Goal: Task Accomplishment & Management: Manage account settings

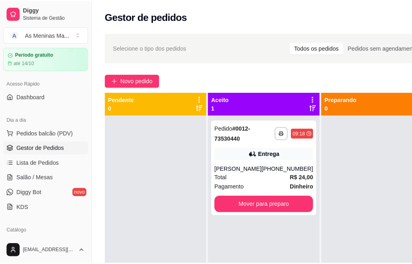
scroll to position [40, 0]
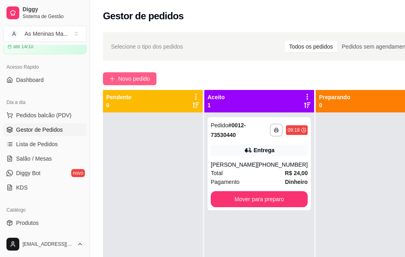
click at [147, 78] on span "Novo pedido" at bounding box center [134, 78] width 32 height 9
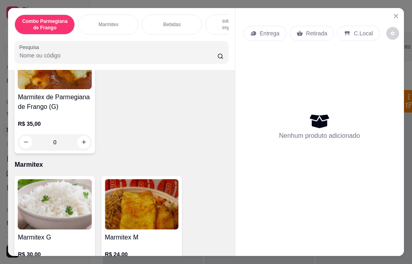
scroll to position [241, 0]
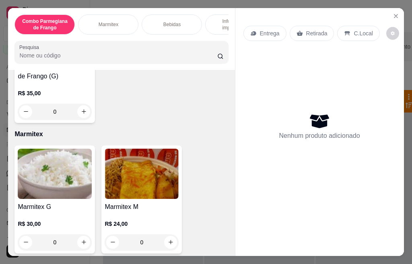
click at [151, 209] on h4 "Marmitex M" at bounding box center [142, 207] width 74 height 10
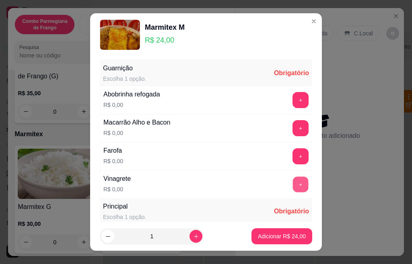
click at [293, 185] on button "+" at bounding box center [301, 185] width 16 height 16
click at [293, 160] on button "+" at bounding box center [301, 156] width 16 height 16
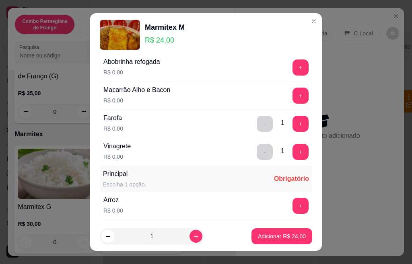
scroll to position [64, 0]
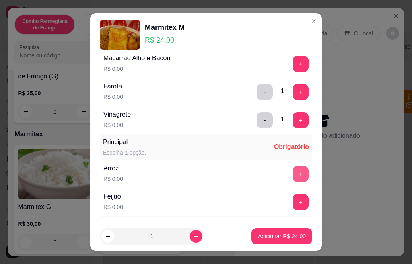
click at [292, 169] on button "+" at bounding box center [300, 174] width 16 height 16
click at [292, 200] on button "+" at bounding box center [300, 202] width 16 height 16
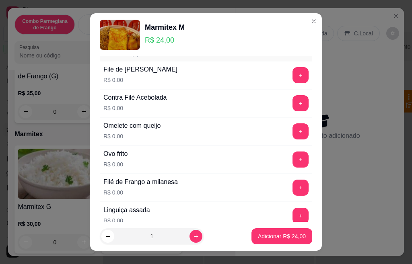
scroll to position [290, 0]
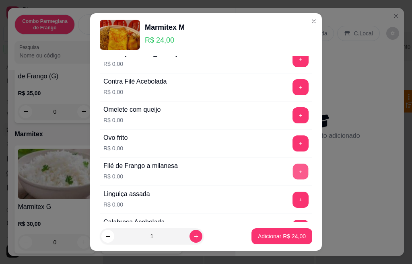
click at [293, 173] on button "+" at bounding box center [301, 172] width 16 height 16
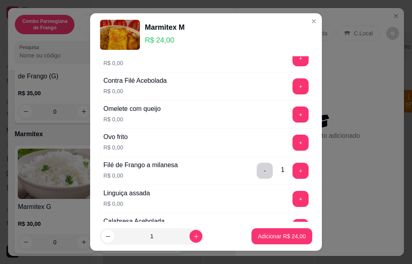
scroll to position [306, 0]
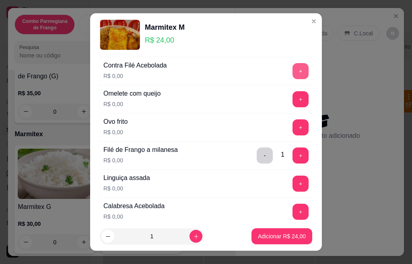
click at [292, 70] on button "+" at bounding box center [300, 71] width 16 height 16
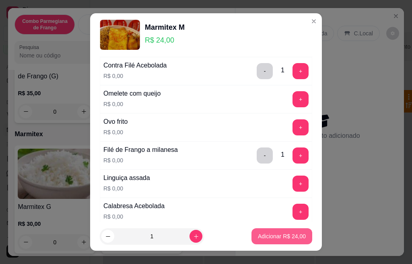
click at [271, 232] on button "Adicionar R$ 24,00" at bounding box center [281, 236] width 61 height 16
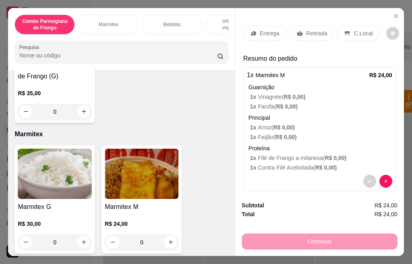
click at [266, 34] on div "Entrega" at bounding box center [264, 33] width 43 height 15
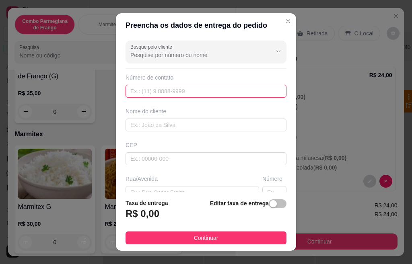
click at [183, 94] on input "text" at bounding box center [205, 91] width 161 height 13
paste input "[PHONE_NUMBER]"
type input "[PHONE_NUMBER]"
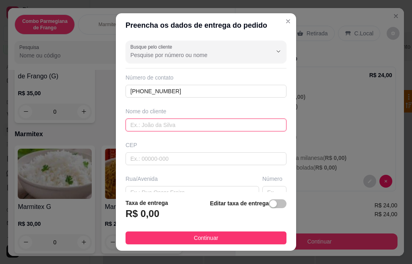
click at [188, 123] on input "text" at bounding box center [205, 125] width 161 height 13
type input "d"
type input "DENISON"
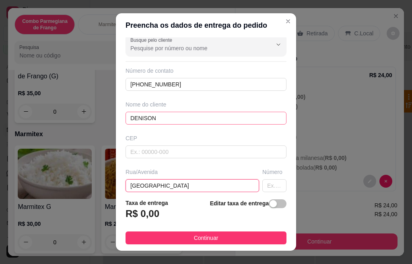
type input "[GEOGRAPHIC_DATA]"
type input "141"
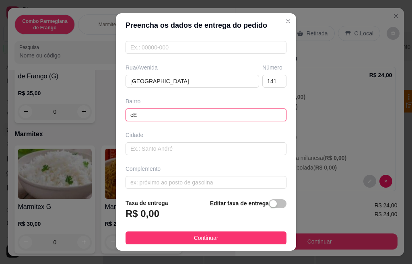
type input "c"
type input "CENTRO"
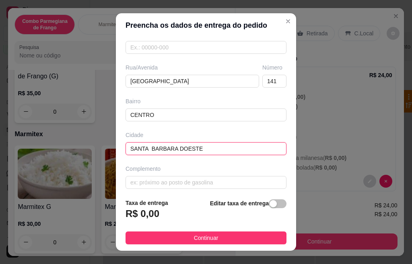
type input "SANTA BARBARA DOESTE"
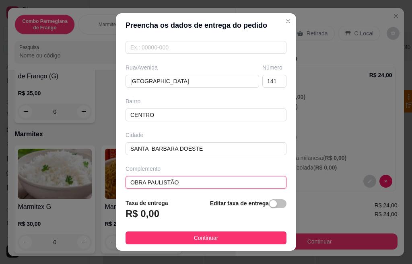
scroll to position [12, 0]
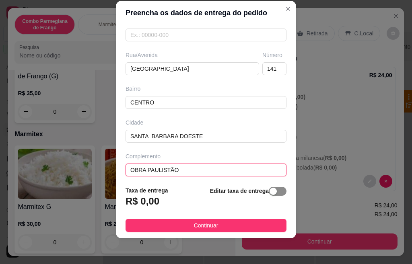
type input "OBRA PAULISTÃO"
click at [269, 190] on div "button" at bounding box center [272, 191] width 7 height 7
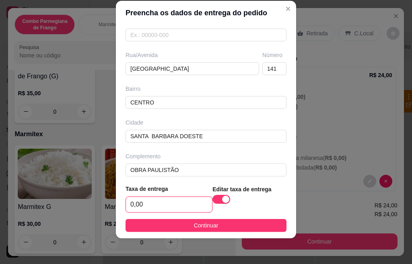
drag, startPoint x: 169, startPoint y: 204, endPoint x: 127, endPoint y: 192, distance: 43.5
click at [116, 207] on footer "Taxa de entrega 0,00 Editar taxa de entrega Continuar" at bounding box center [206, 208] width 180 height 60
type input "5,00"
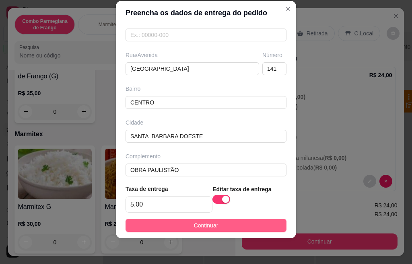
click at [200, 231] on button "Continuar" at bounding box center [205, 225] width 161 height 13
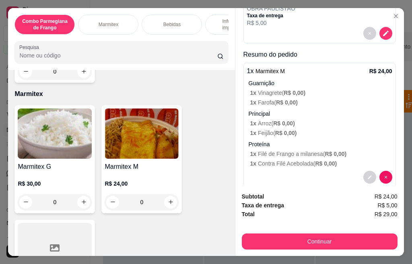
scroll to position [111, 0]
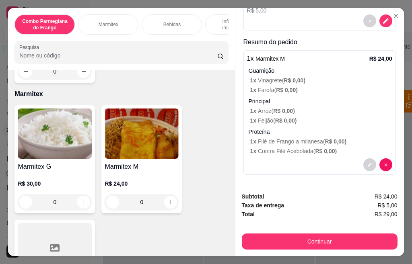
click at [143, 150] on img at bounding box center [142, 134] width 74 height 50
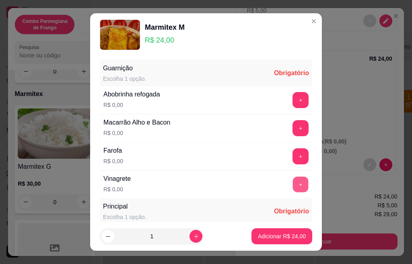
click at [293, 190] on button "+" at bounding box center [301, 185] width 16 height 16
click at [292, 157] on button "+" at bounding box center [300, 156] width 16 height 16
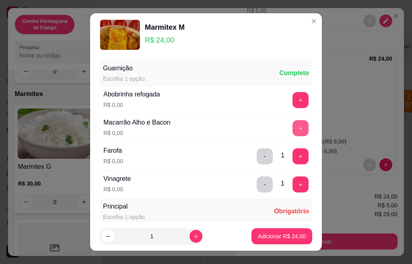
click at [292, 129] on button "+" at bounding box center [300, 128] width 16 height 16
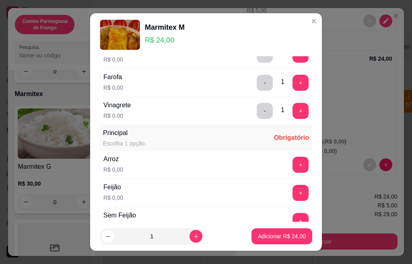
scroll to position [97, 0]
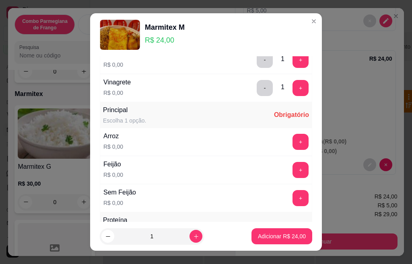
click at [282, 132] on div "Arroz R$ 0,00 +" at bounding box center [206, 142] width 212 height 28
click at [292, 140] on button "+" at bounding box center [300, 142] width 16 height 16
click at [284, 179] on div "Feijão R$ 0,00 +" at bounding box center [206, 170] width 212 height 28
click at [292, 175] on button "+" at bounding box center [300, 170] width 16 height 16
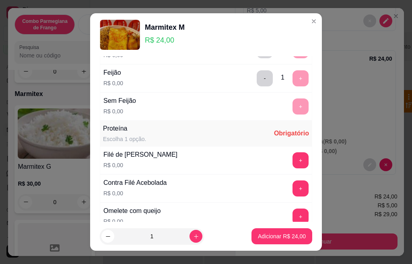
scroll to position [209, 0]
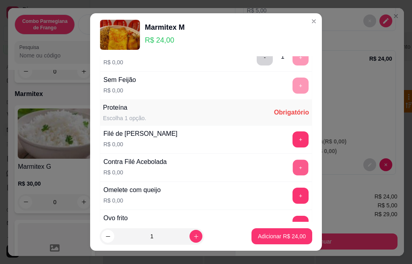
click at [293, 168] on button "+" at bounding box center [301, 168] width 16 height 16
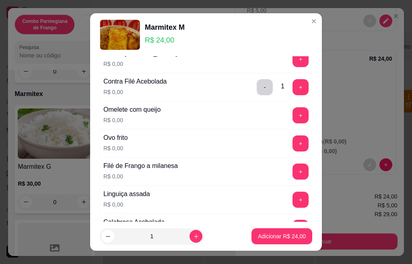
scroll to position [322, 0]
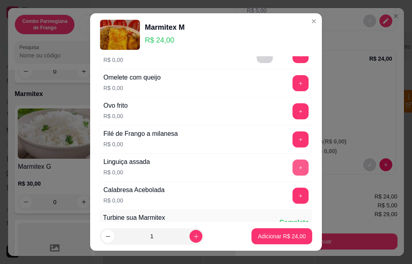
click at [292, 170] on button "+" at bounding box center [300, 168] width 16 height 16
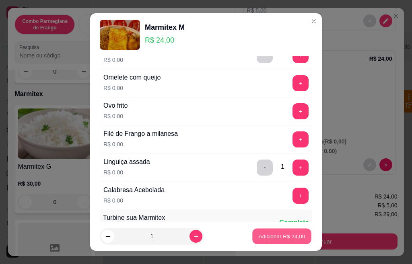
click at [276, 237] on p "Adicionar R$ 24,00" at bounding box center [282, 236] width 47 height 8
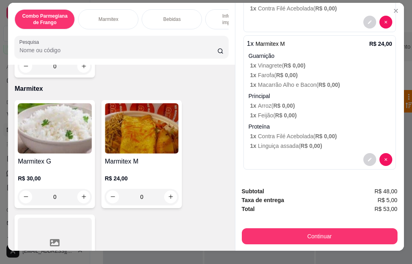
scroll to position [21, 0]
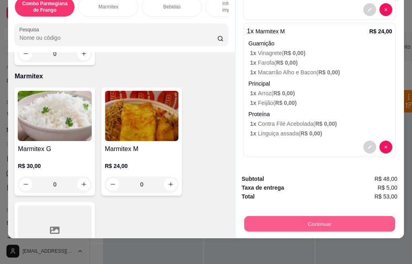
click at [287, 222] on button "Continuar" at bounding box center [319, 224] width 151 height 16
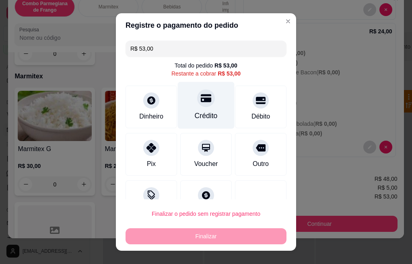
click at [195, 114] on div "Crédito" at bounding box center [206, 116] width 23 height 10
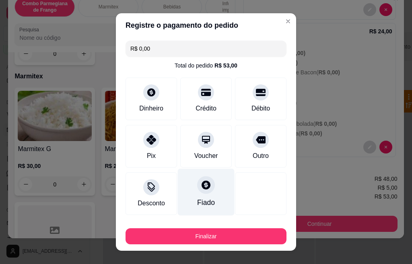
click at [200, 195] on div "Fiado" at bounding box center [206, 192] width 57 height 47
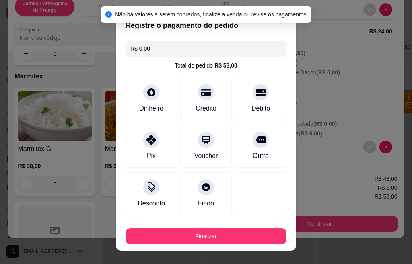
drag, startPoint x: 183, startPoint y: 52, endPoint x: 134, endPoint y: 53, distance: 48.7
click at [134, 53] on input "R$ 0,00" at bounding box center [205, 49] width 151 height 16
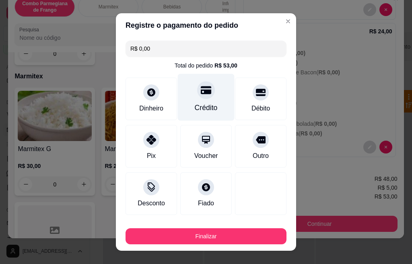
click at [185, 103] on div "Crédito" at bounding box center [206, 97] width 57 height 47
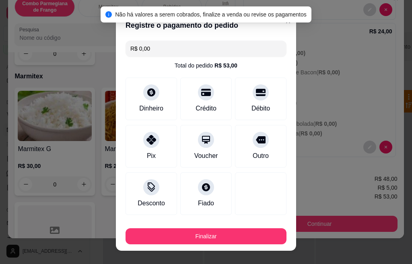
drag, startPoint x: 164, startPoint y: 46, endPoint x: 130, endPoint y: 45, distance: 34.6
click at [130, 45] on input "R$ 0,00" at bounding box center [205, 49] width 151 height 16
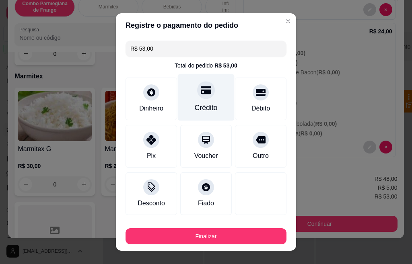
click at [212, 108] on div "Crédito" at bounding box center [206, 97] width 57 height 47
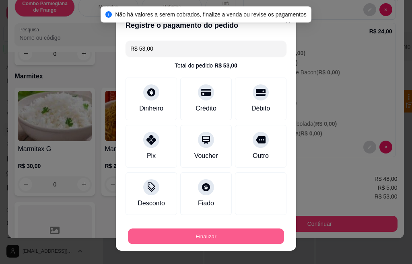
click at [174, 234] on button "Finalizar" at bounding box center [206, 237] width 156 height 16
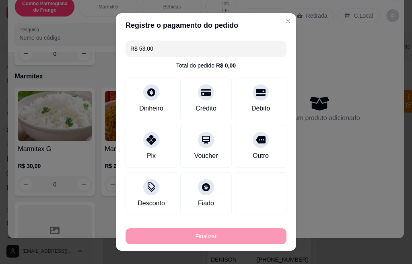
type input "-R$ 53,00"
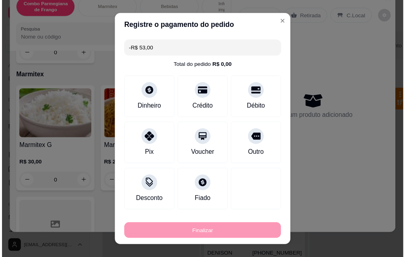
scroll to position [0, 0]
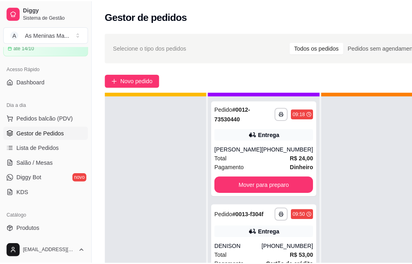
scroll to position [29, 0]
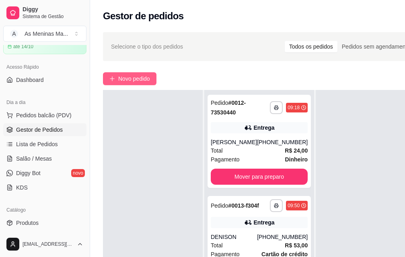
click at [129, 83] on span "Novo pedido" at bounding box center [134, 78] width 32 height 9
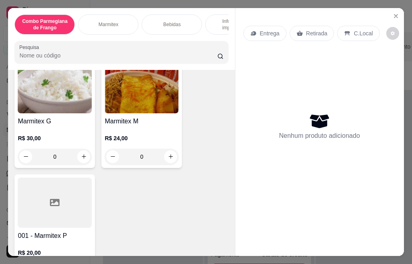
scroll to position [322, 0]
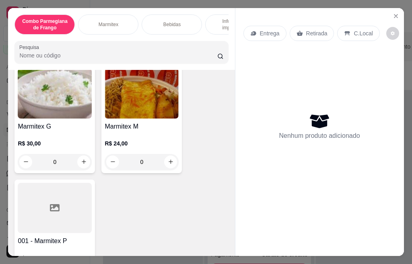
click at [148, 113] on img at bounding box center [142, 93] width 74 height 50
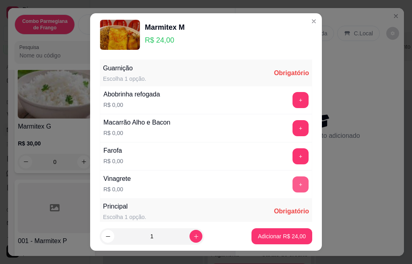
click at [292, 187] on button "+" at bounding box center [300, 185] width 16 height 16
click at [293, 162] on button "+" at bounding box center [301, 156] width 16 height 16
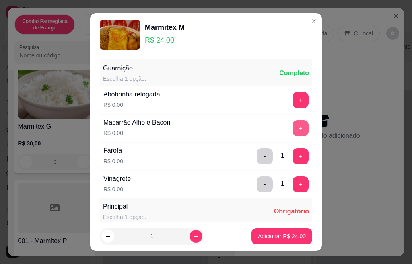
click at [292, 130] on button "+" at bounding box center [300, 128] width 16 height 16
click at [292, 105] on button "+" at bounding box center [300, 100] width 16 height 16
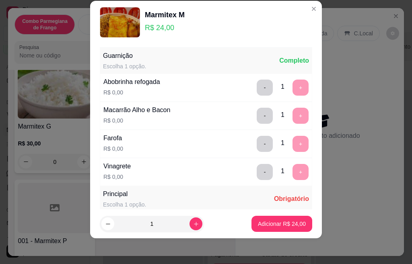
scroll to position [142, 0]
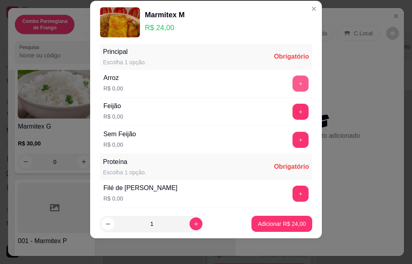
click at [281, 92] on div "Arroz R$ 0,00 +" at bounding box center [206, 84] width 212 height 28
click at [293, 114] on button "+" at bounding box center [301, 112] width 16 height 16
click at [292, 84] on button "+" at bounding box center [300, 84] width 16 height 16
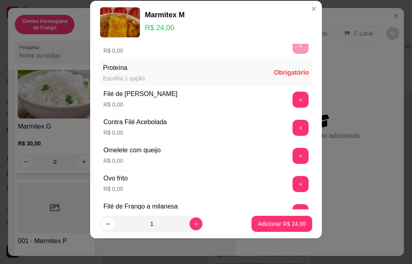
scroll to position [220, 0]
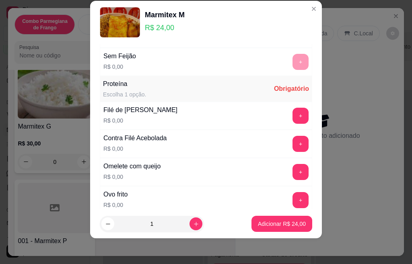
click at [191, 121] on div "Filé de [PERSON_NAME] R$ 0,00 +" at bounding box center [206, 116] width 212 height 28
click at [292, 115] on button "+" at bounding box center [300, 116] width 16 height 16
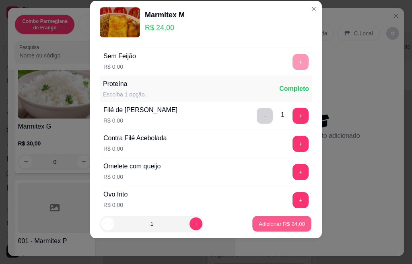
click at [272, 226] on p "Adicionar R$ 24,00" at bounding box center [282, 224] width 47 height 8
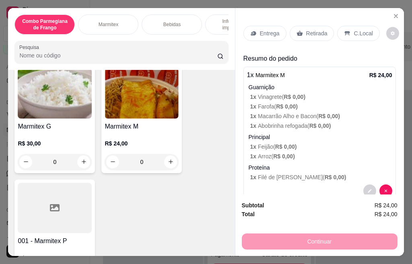
click at [68, 232] on div at bounding box center [55, 208] width 74 height 50
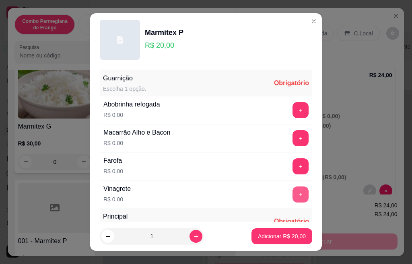
click at [292, 191] on button "+" at bounding box center [300, 195] width 16 height 16
click at [292, 167] on button "+" at bounding box center [300, 166] width 16 height 16
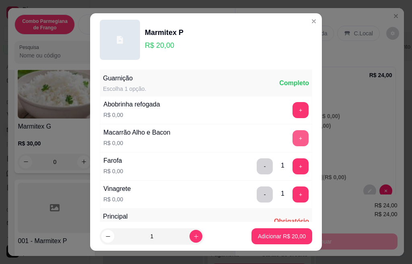
click at [292, 133] on button "+" at bounding box center [300, 138] width 16 height 16
click at [292, 114] on button "+" at bounding box center [300, 110] width 16 height 16
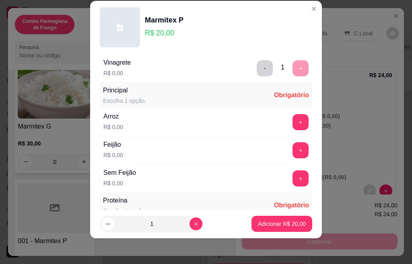
scroll to position [142, 0]
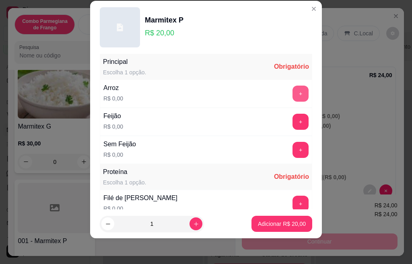
click at [292, 93] on button "+" at bounding box center [300, 94] width 16 height 16
click at [292, 125] on button "+" at bounding box center [300, 122] width 16 height 16
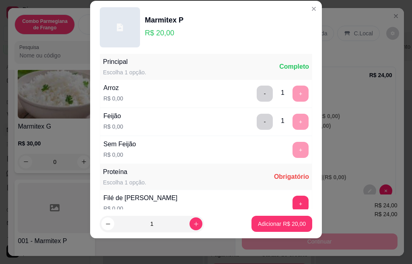
scroll to position [253, 0]
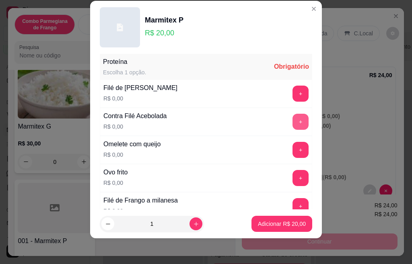
click at [292, 119] on button "+" at bounding box center [300, 122] width 16 height 16
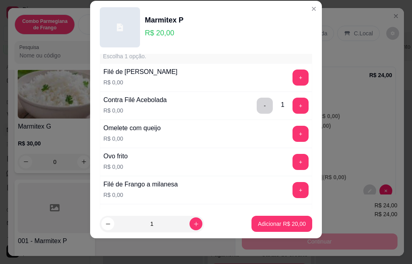
scroll to position [285, 0]
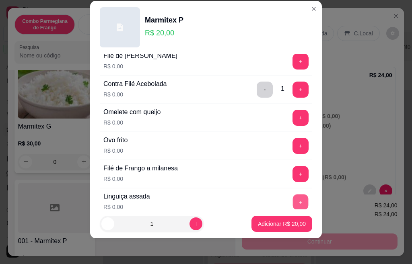
click at [293, 205] on button "+" at bounding box center [301, 202] width 16 height 16
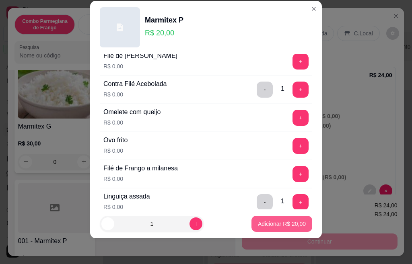
click at [286, 224] on p "Adicionar R$ 20,00" at bounding box center [282, 224] width 48 height 8
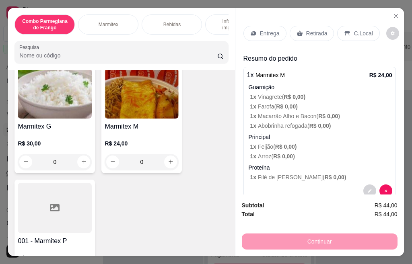
click at [61, 138] on div "R$ 30,00 0" at bounding box center [55, 151] width 74 height 39
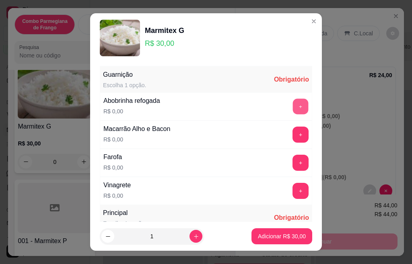
click at [293, 109] on button "+" at bounding box center [301, 107] width 16 height 16
click at [292, 138] on button "+" at bounding box center [300, 135] width 16 height 16
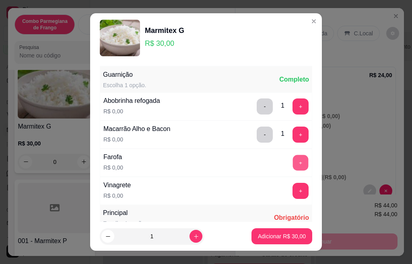
click at [293, 164] on button "+" at bounding box center [301, 163] width 16 height 16
click at [292, 191] on button "+" at bounding box center [300, 191] width 16 height 16
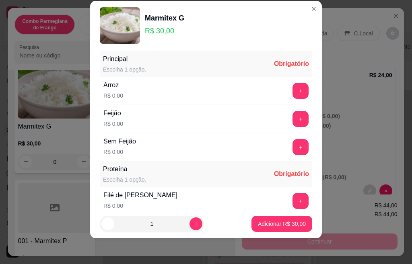
scroll to position [142, 0]
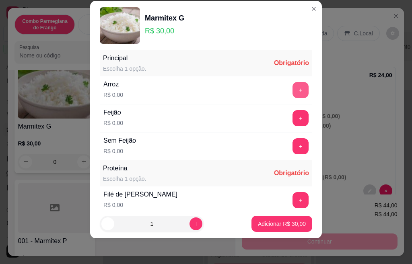
click at [292, 93] on button "+" at bounding box center [300, 90] width 16 height 16
click at [292, 117] on button "+" at bounding box center [300, 118] width 16 height 16
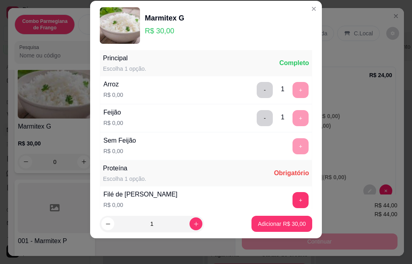
scroll to position [253, 0]
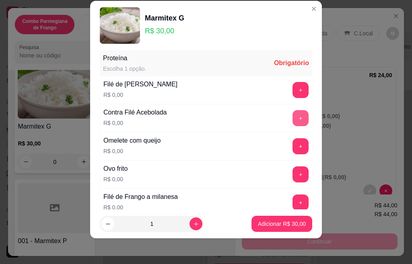
click at [292, 118] on button "+" at bounding box center [300, 118] width 16 height 16
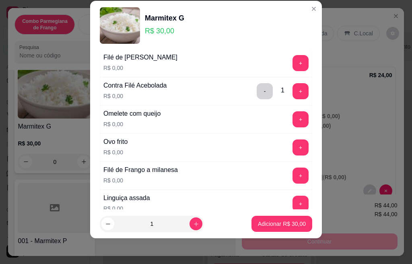
scroll to position [301, 0]
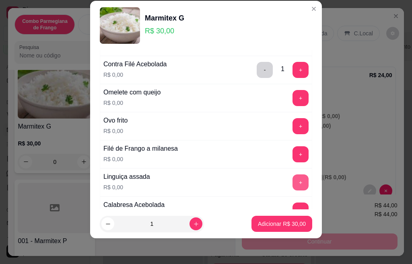
click at [292, 186] on button "+" at bounding box center [300, 183] width 16 height 16
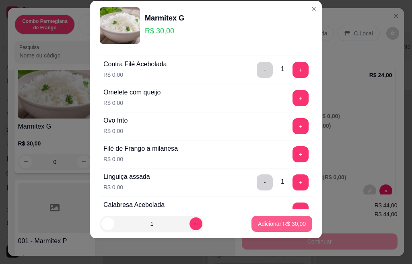
click at [286, 226] on p "Adicionar R$ 30,00" at bounding box center [282, 224] width 48 height 8
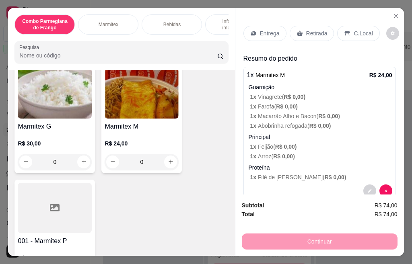
click at [166, 164] on div "0" at bounding box center [142, 162] width 74 height 16
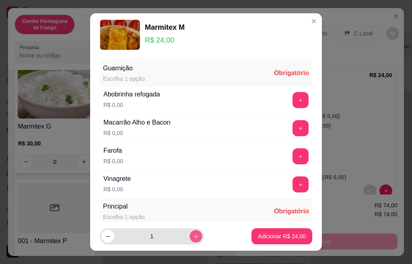
click at [189, 240] on button "increase-product-quantity" at bounding box center [195, 236] width 12 height 12
click at [189, 240] on button "increase-product-quantity" at bounding box center [195, 236] width 13 height 13
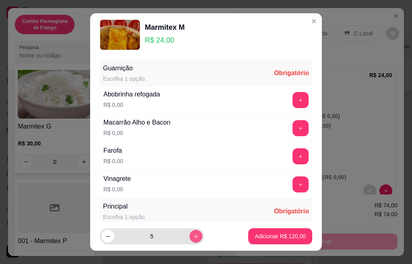
type input "6"
click at [293, 99] on button "+" at bounding box center [301, 100] width 16 height 16
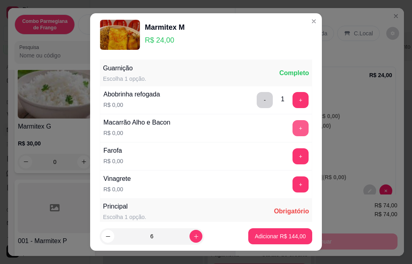
click at [292, 129] on button "+" at bounding box center [300, 128] width 16 height 16
click at [293, 159] on button "+" at bounding box center [301, 156] width 16 height 16
click at [292, 181] on button "+" at bounding box center [300, 185] width 16 height 16
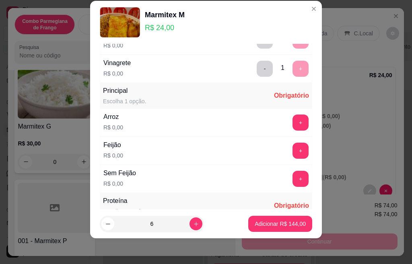
scroll to position [142, 0]
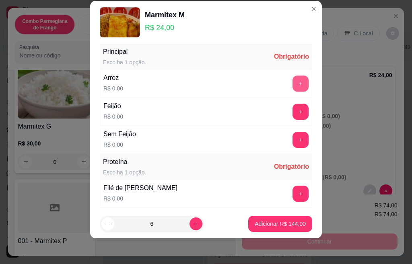
click at [292, 78] on button "+" at bounding box center [300, 84] width 16 height 16
click at [292, 113] on button "+" at bounding box center [300, 112] width 16 height 16
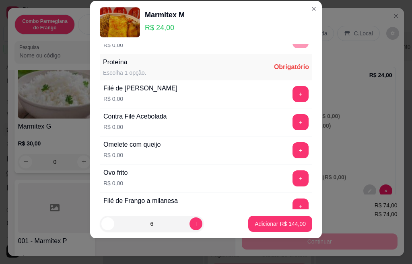
scroll to position [253, 0]
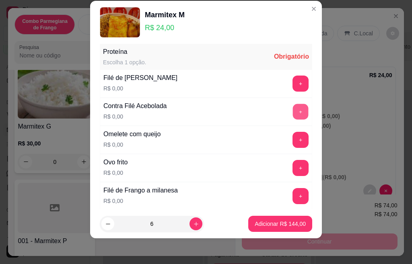
click at [293, 110] on button "+" at bounding box center [301, 112] width 16 height 16
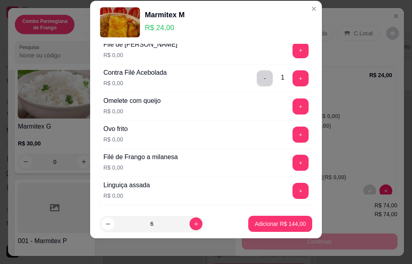
scroll to position [301, 0]
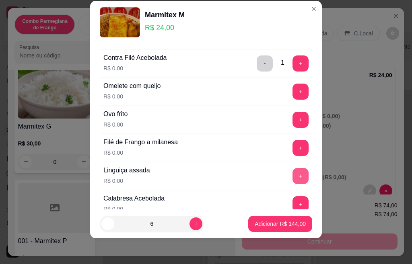
click at [292, 175] on button "+" at bounding box center [300, 176] width 16 height 16
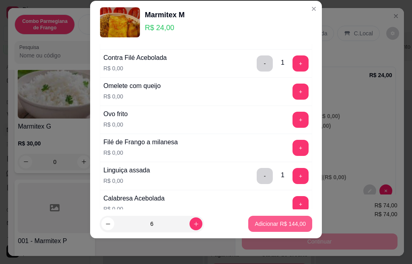
click at [281, 225] on p "Adicionar R$ 144,00" at bounding box center [280, 224] width 51 height 8
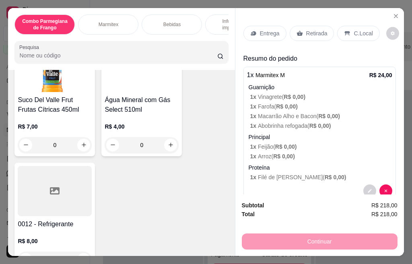
scroll to position [1408, 0]
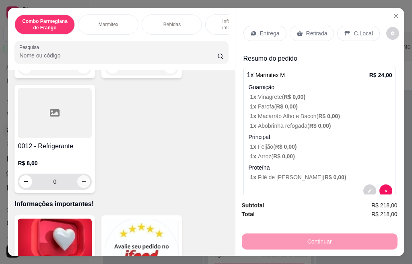
click at [82, 179] on icon "increase-product-quantity" at bounding box center [84, 182] width 6 height 6
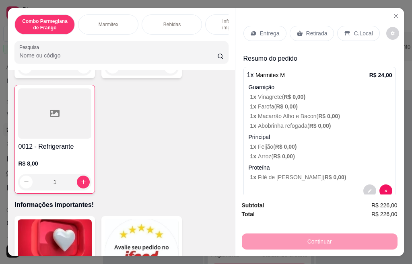
scroll to position [1448, 0]
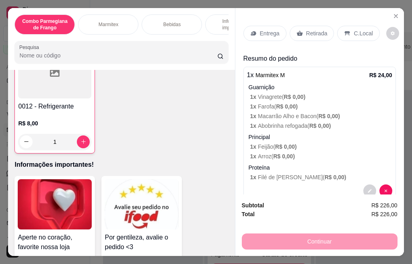
click at [59, 111] on div "R$ 8,00 1" at bounding box center [54, 130] width 73 height 39
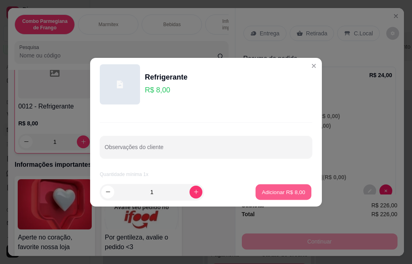
click at [266, 189] on p "Adicionar R$ 8,00" at bounding box center [282, 192] width 43 height 8
type input "2"
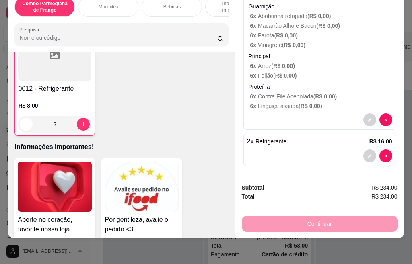
scroll to position [21, 0]
click at [363, 150] on button "decrease-product-quantity" at bounding box center [369, 156] width 13 height 13
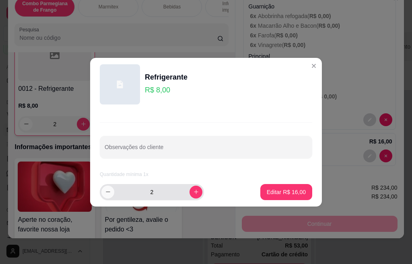
click at [109, 189] on icon "decrease-product-quantity" at bounding box center [108, 192] width 6 height 6
type input "1"
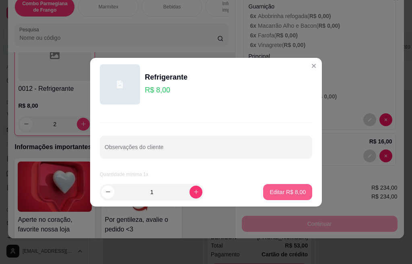
click at [269, 190] on p "Editar R$ 8,00" at bounding box center [287, 192] width 36 height 8
type input "1"
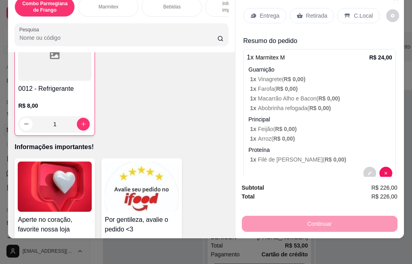
scroll to position [0, 0]
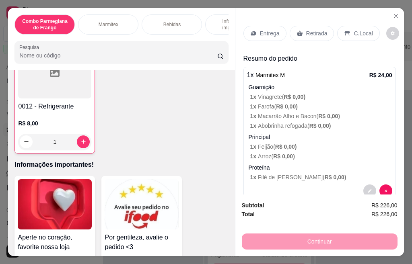
click at [266, 32] on p "Entrega" at bounding box center [270, 33] width 20 height 8
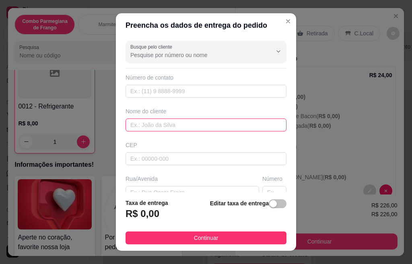
click at [167, 124] on input "text" at bounding box center [205, 125] width 161 height 13
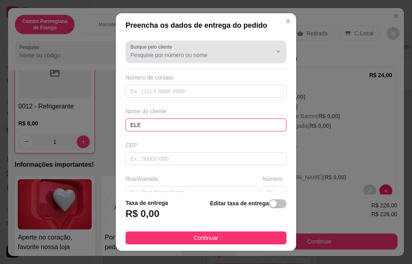
type input "ELE"
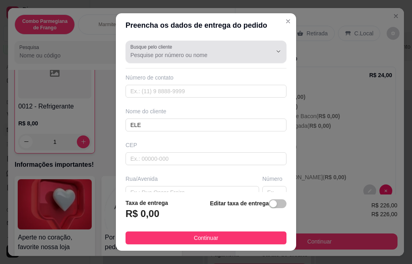
click at [172, 53] on input "Busque pelo cliente" at bounding box center [194, 55] width 129 height 8
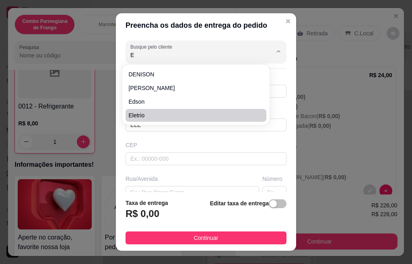
click at [168, 119] on span "Eletrio" at bounding box center [192, 115] width 126 height 8
type input "Eletrio"
type input "19974060445"
type input "Eletrio"
type input "[GEOGRAPHIC_DATA]"
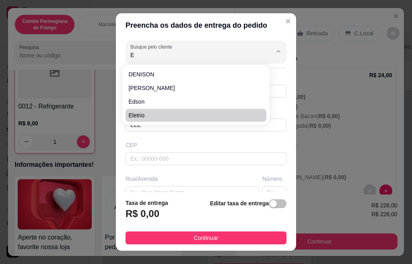
type input "141"
type input "centro"
type input "Santa Barbara D'oeste"
type input "Obra Paulistão"
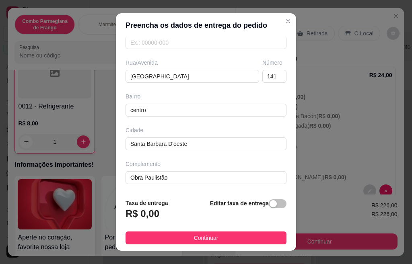
scroll to position [12, 0]
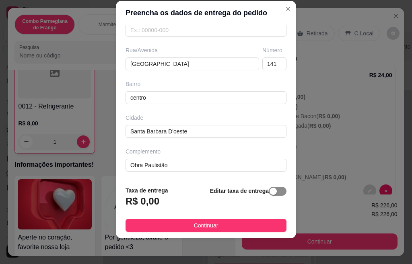
type input "Eletrio"
drag, startPoint x: 267, startPoint y: 189, endPoint x: 261, endPoint y: 189, distance: 6.4
click at [269, 189] on span "button" at bounding box center [278, 191] width 18 height 9
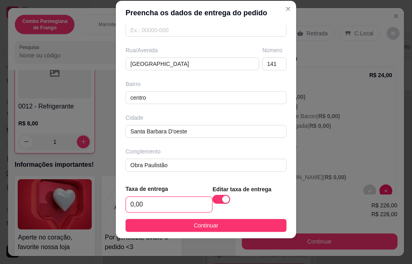
drag, startPoint x: 158, startPoint y: 206, endPoint x: 106, endPoint y: 207, distance: 52.7
click at [106, 207] on div "Preencha os dados de entrega do pedido Busque pelo cliente Eletrio Número de co…" at bounding box center [206, 132] width 412 height 264
type input "7,00"
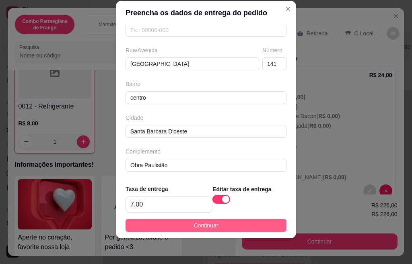
click at [197, 226] on span "Continuar" at bounding box center [206, 225] width 25 height 9
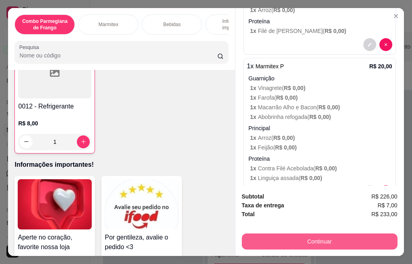
scroll to position [21, 0]
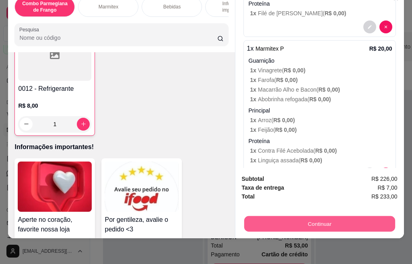
click at [279, 216] on button "Continuar" at bounding box center [319, 224] width 151 height 16
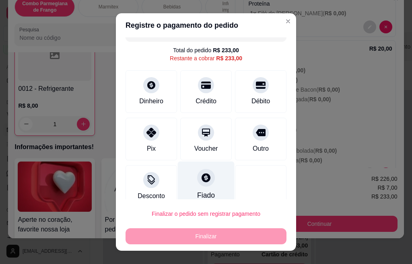
scroll to position [27, 0]
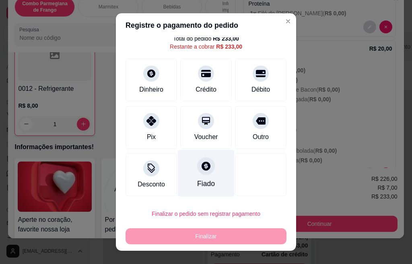
click at [197, 185] on div "Fiado" at bounding box center [206, 184] width 18 height 10
type input "R$ 0,00"
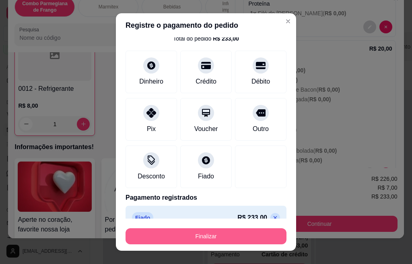
click at [207, 239] on button "Finalizar" at bounding box center [205, 236] width 161 height 16
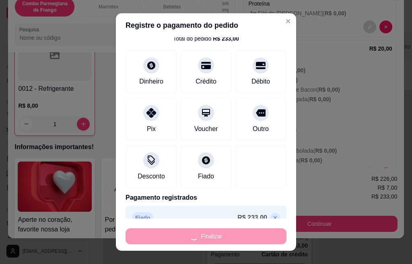
type input "0"
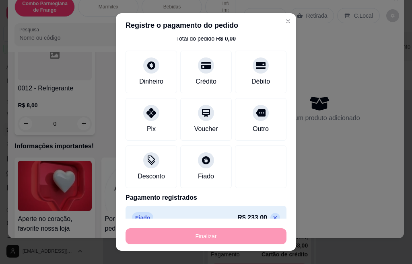
type input "-R$ 233,00"
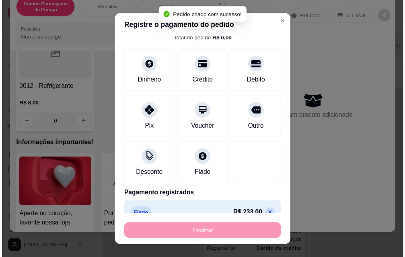
scroll to position [1447, 0]
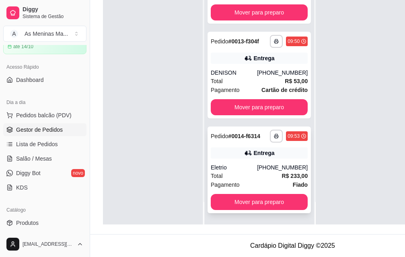
scroll to position [130, 0]
click at [227, 69] on div "DENISON" at bounding box center [234, 73] width 46 height 8
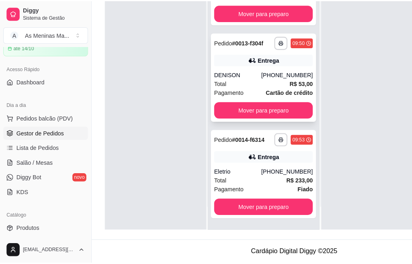
scroll to position [123, 0]
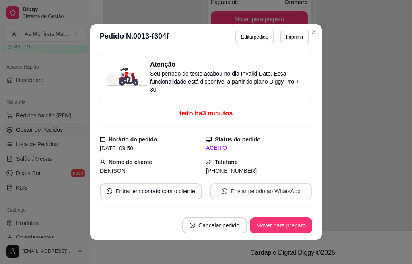
click at [241, 191] on button "Enviar pedido ao WhatsApp" at bounding box center [261, 191] width 102 height 16
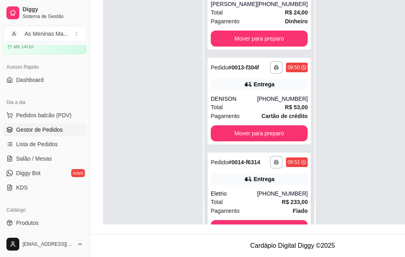
scroll to position [56, 0]
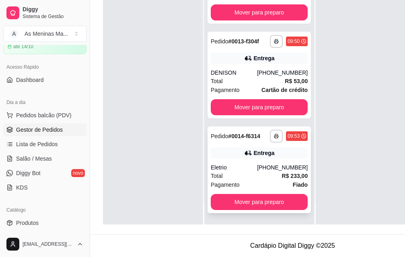
click at [260, 153] on div "**********" at bounding box center [259, 170] width 103 height 87
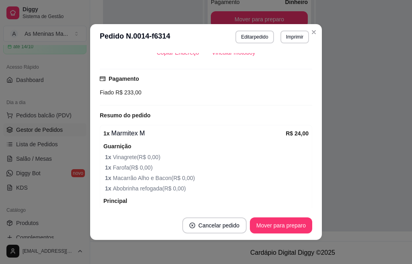
scroll to position [241, 0]
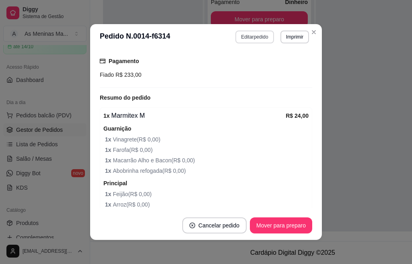
click at [249, 34] on button "Editar pedido" at bounding box center [254, 37] width 38 height 13
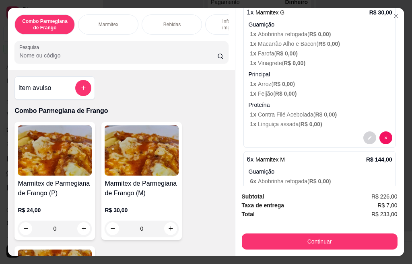
scroll to position [599, 0]
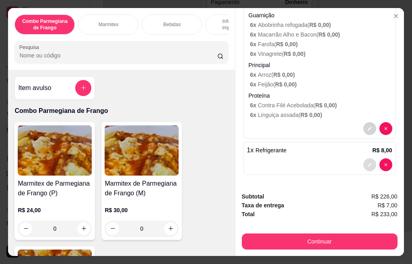
click at [368, 163] on icon "decrease-product-quantity" at bounding box center [370, 165] width 4 height 4
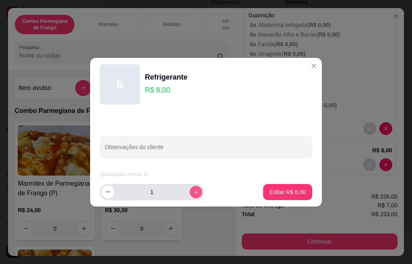
click at [193, 189] on icon "increase-product-quantity" at bounding box center [196, 192] width 6 height 6
type input "2"
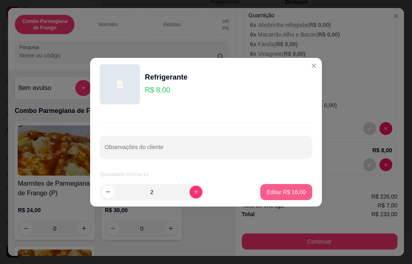
click at [275, 193] on p "Editar R$ 16,00" at bounding box center [286, 192] width 39 height 8
type input "2"
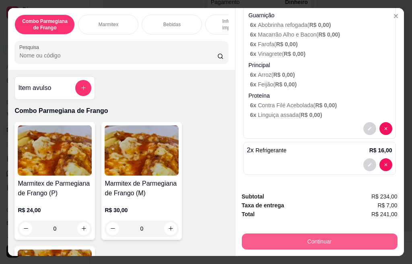
click at [304, 243] on button "Continuar" at bounding box center [320, 242] width 156 height 16
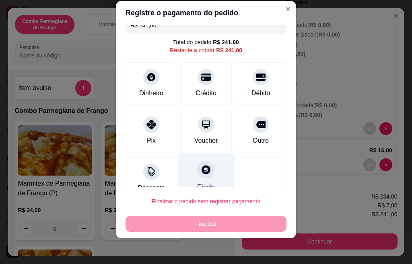
scroll to position [27, 0]
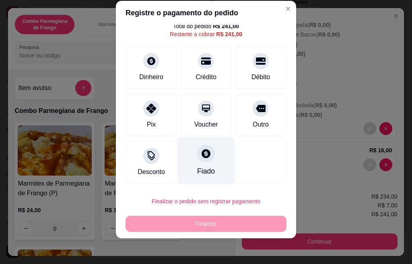
click at [200, 167] on div "Fiado" at bounding box center [206, 171] width 18 height 10
type input "R$ 0,00"
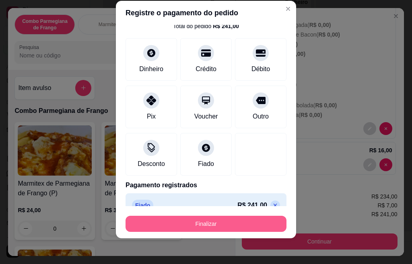
scroll to position [41, 0]
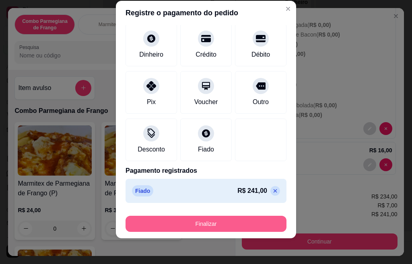
click at [194, 228] on button "Finalizar" at bounding box center [205, 224] width 161 height 16
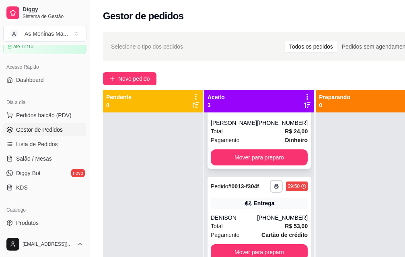
scroll to position [56, 0]
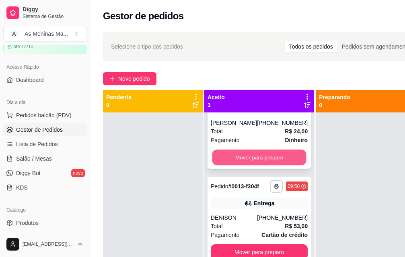
click at [250, 150] on button "Mover para preparo" at bounding box center [259, 158] width 94 height 16
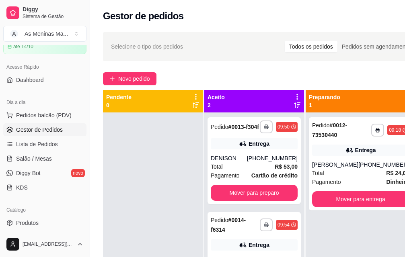
scroll to position [29, 0]
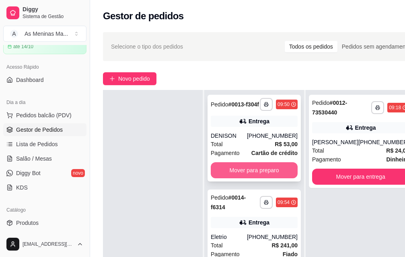
click at [249, 172] on button "Mover para preparo" at bounding box center [254, 170] width 87 height 16
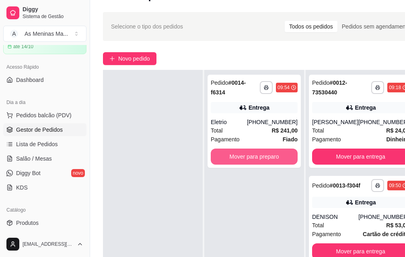
scroll to position [40, 0]
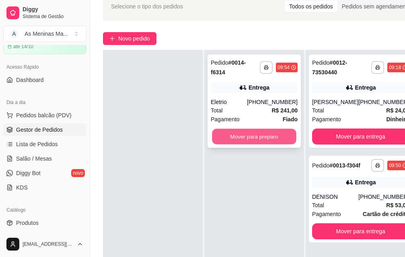
click at [257, 134] on button "Mover para preparo" at bounding box center [254, 137] width 84 height 16
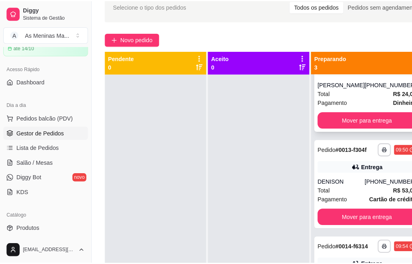
scroll to position [56, 0]
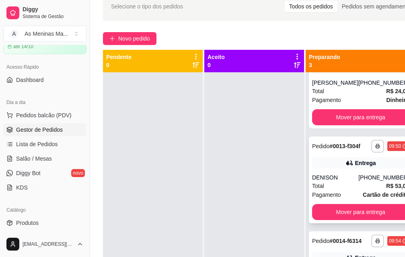
click at [345, 161] on icon at bounding box center [349, 163] width 8 height 8
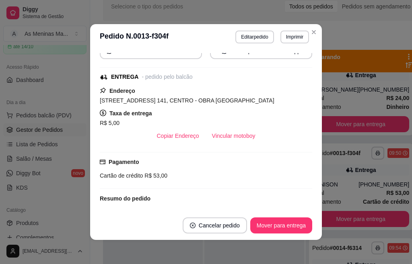
scroll to position [161, 0]
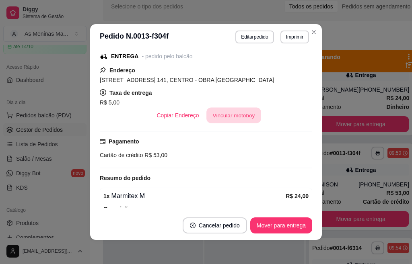
click at [232, 116] on button "Vincular motoboy" at bounding box center [233, 116] width 55 height 16
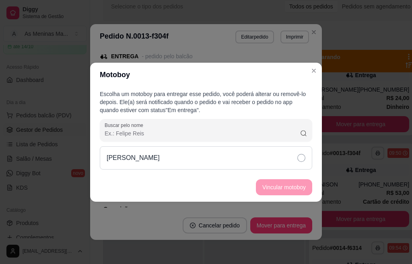
click at [297, 160] on icon at bounding box center [301, 158] width 8 height 8
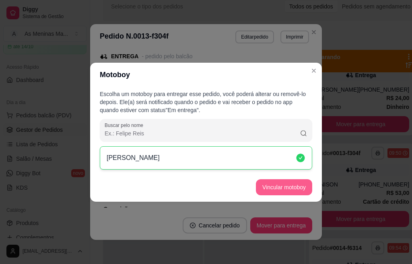
click at [286, 184] on button "Vincular motoboy" at bounding box center [284, 187] width 56 height 16
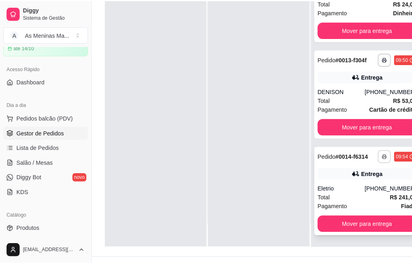
scroll to position [121, 0]
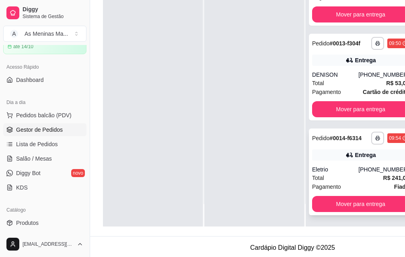
click at [352, 164] on div "**********" at bounding box center [360, 172] width 103 height 87
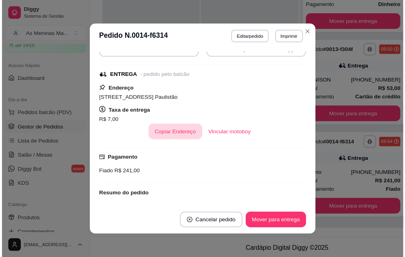
scroll to position [201, 0]
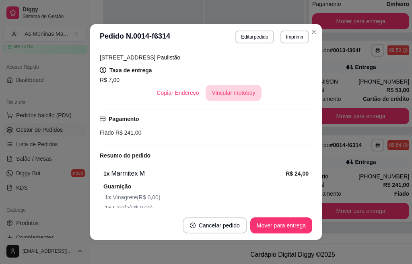
click at [224, 93] on button "Vincular motoboy" at bounding box center [234, 93] width 56 height 16
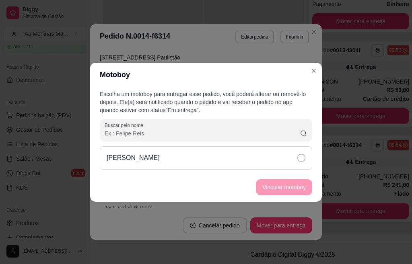
click at [299, 159] on icon at bounding box center [301, 158] width 8 height 8
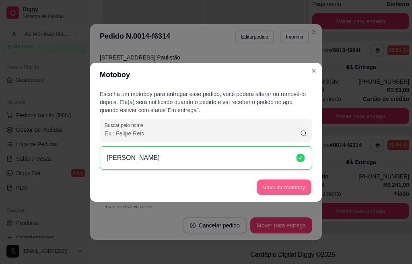
click at [291, 190] on button "Vincular motoboy" at bounding box center [284, 187] width 55 height 16
